Goal: Information Seeking & Learning: Learn about a topic

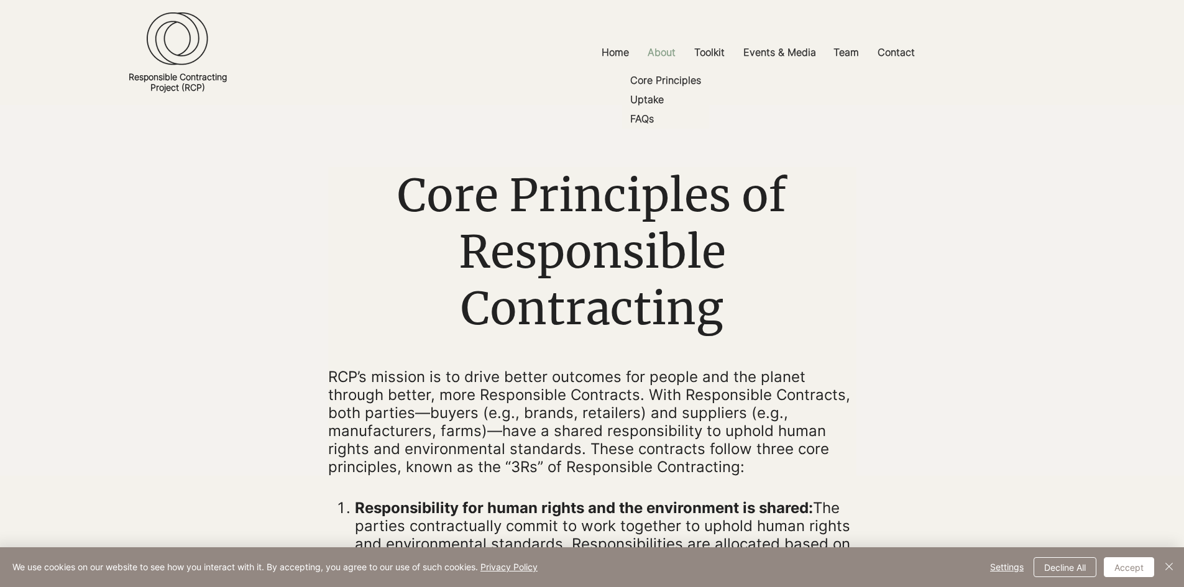
click at [667, 58] on p "About" at bounding box center [661, 53] width 40 height 28
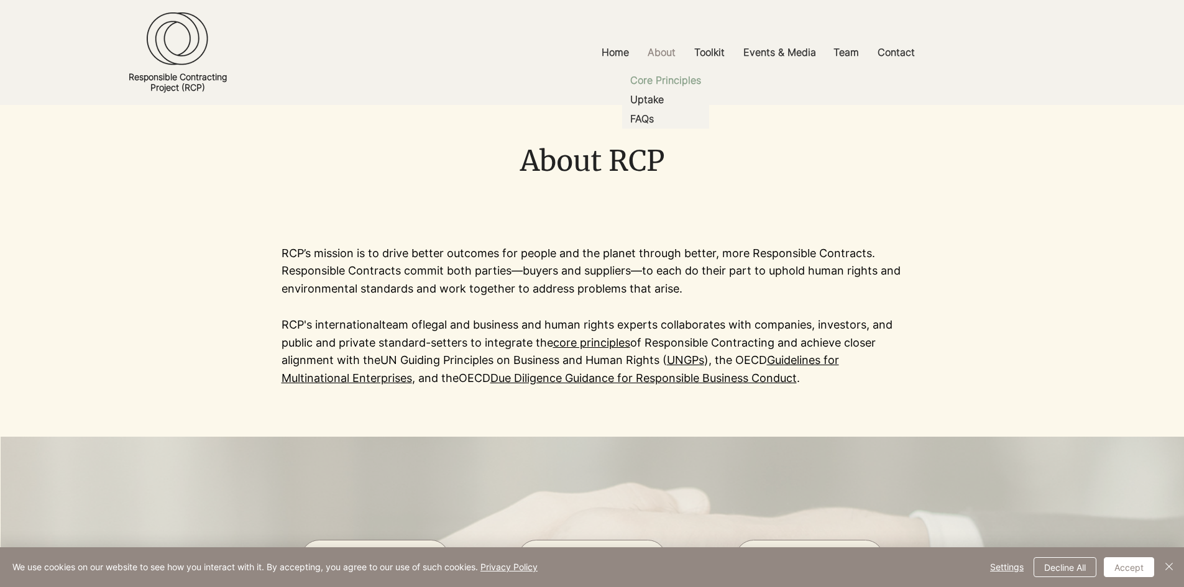
click at [659, 78] on p "Core Principles" at bounding box center [665, 80] width 81 height 19
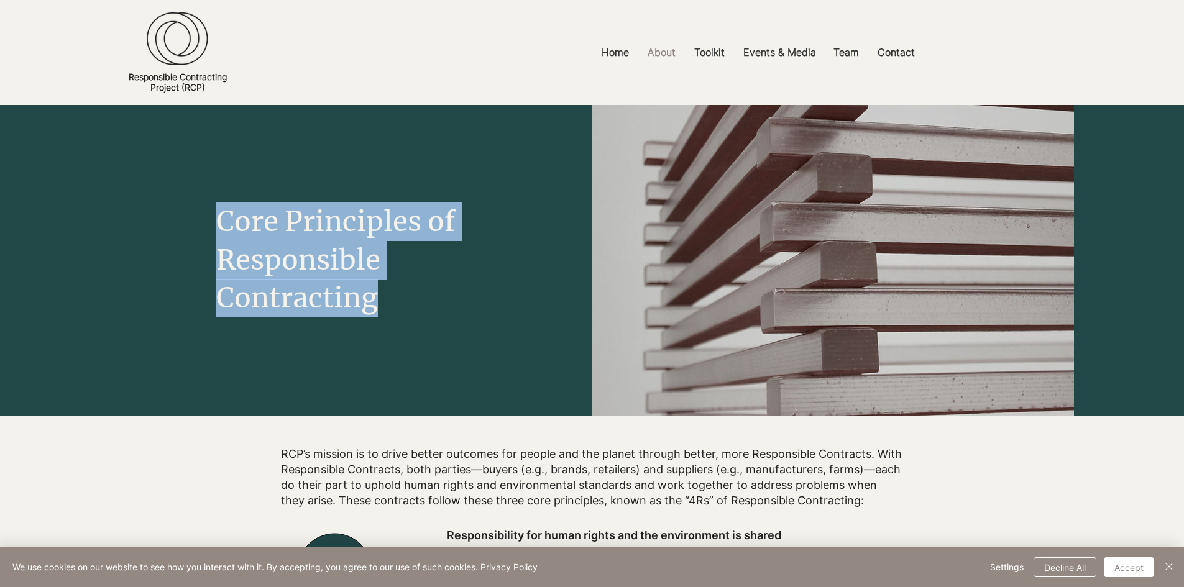
drag, startPoint x: 218, startPoint y: 216, endPoint x: 378, endPoint y: 298, distance: 180.1
click at [378, 298] on h1 "Core Principles of Responsible Contracting" at bounding box center [355, 260] width 279 height 115
copy h1 "Core Principles of Responsible Contracting"
